Goal: Find specific page/section: Find specific page/section

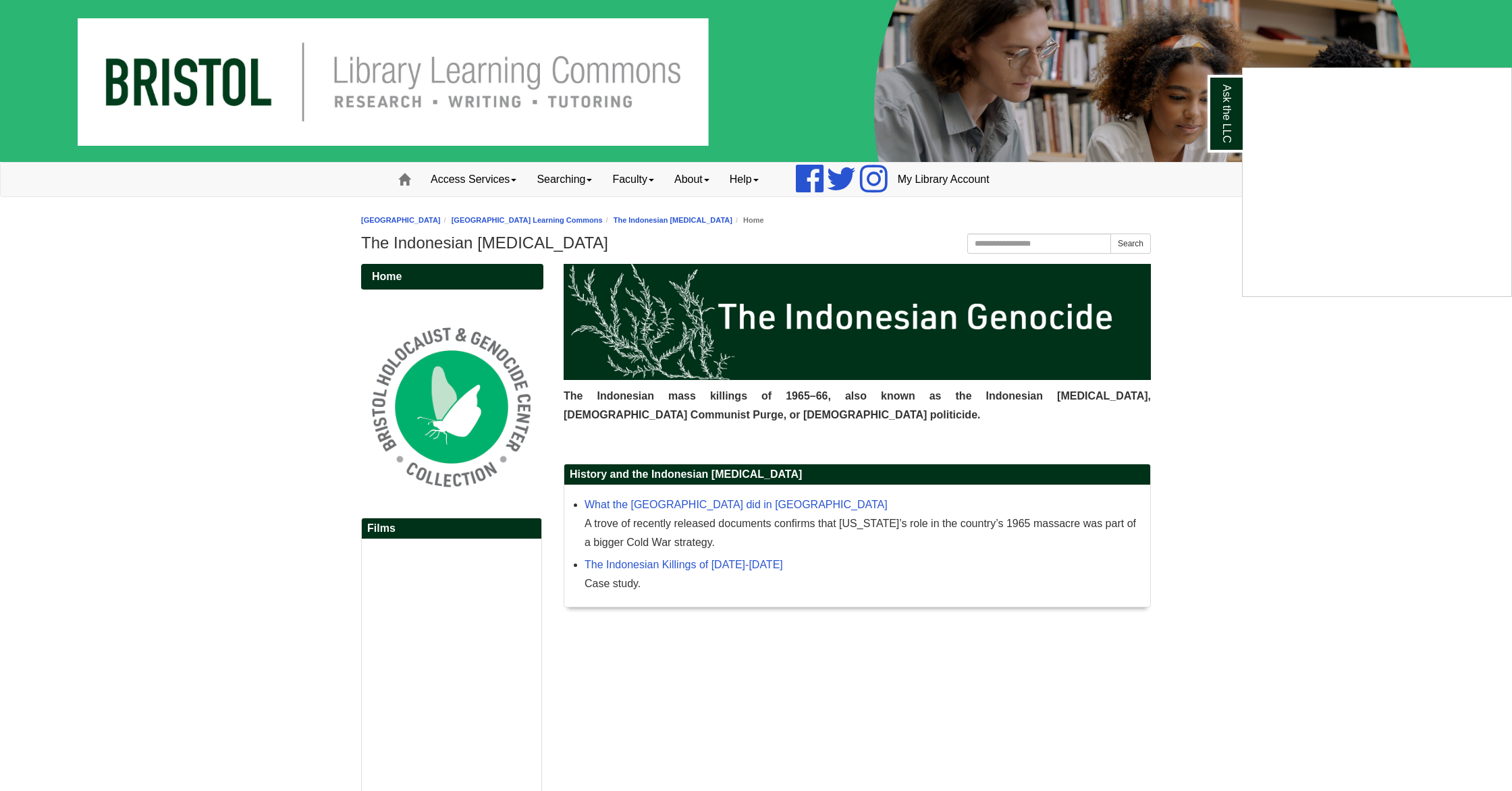
click at [692, 215] on div "Ask the LLC" at bounding box center [756, 395] width 1512 height 791
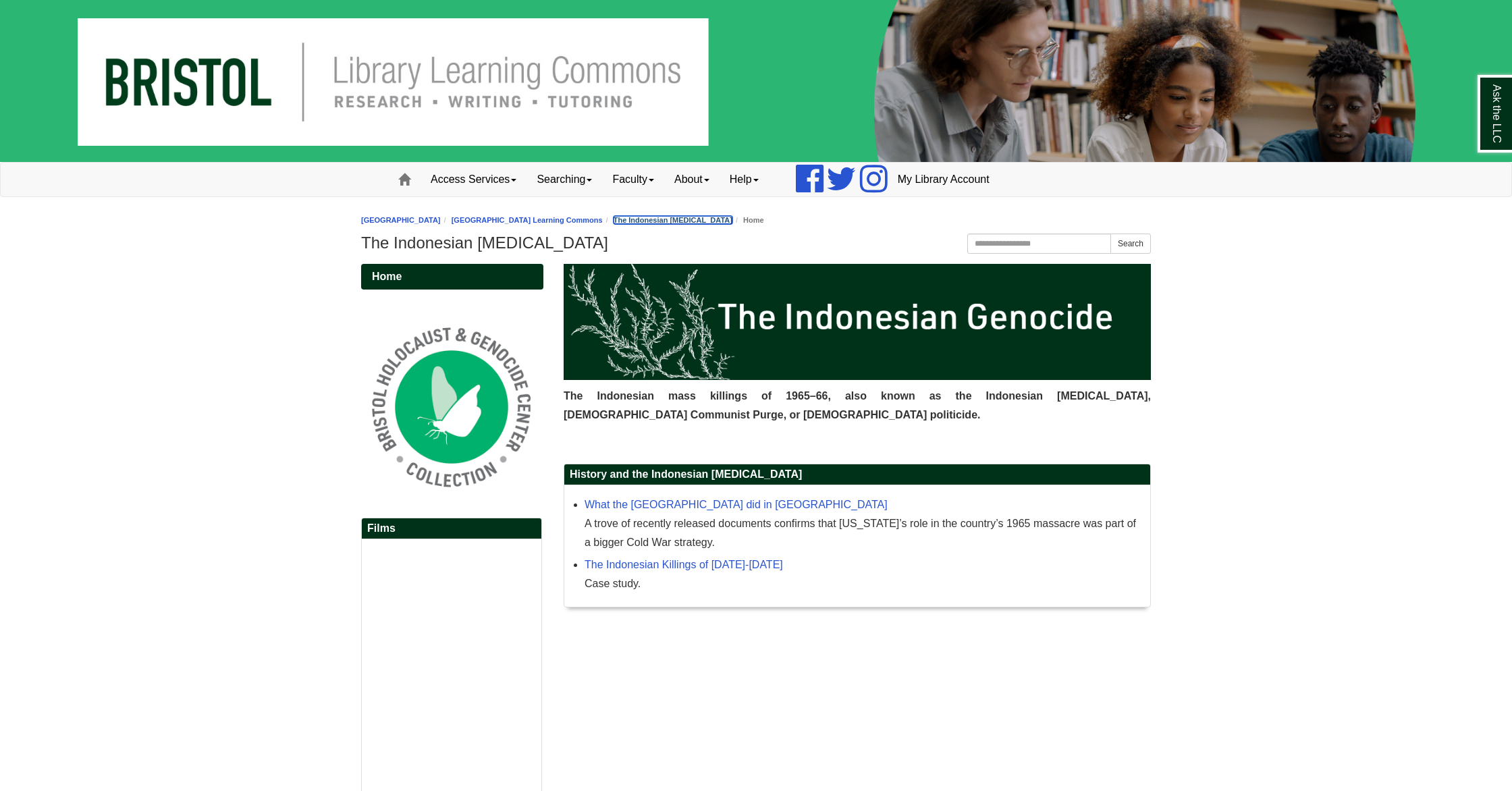
click at [704, 216] on link "The Indonesian [MEDICAL_DATA]" at bounding box center [673, 220] width 119 height 8
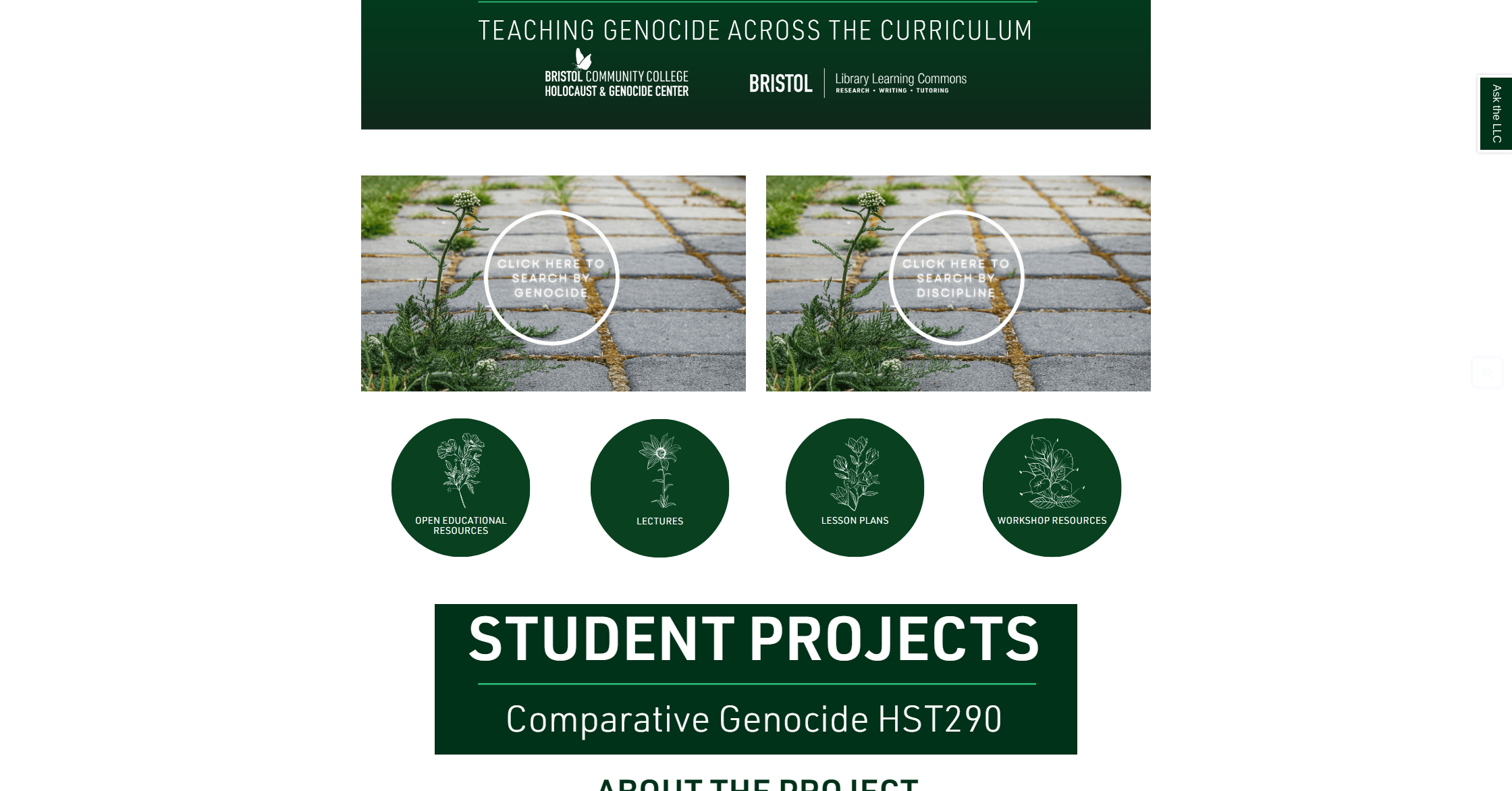
scroll to position [421, 0]
